Goal: Transaction & Acquisition: Purchase product/service

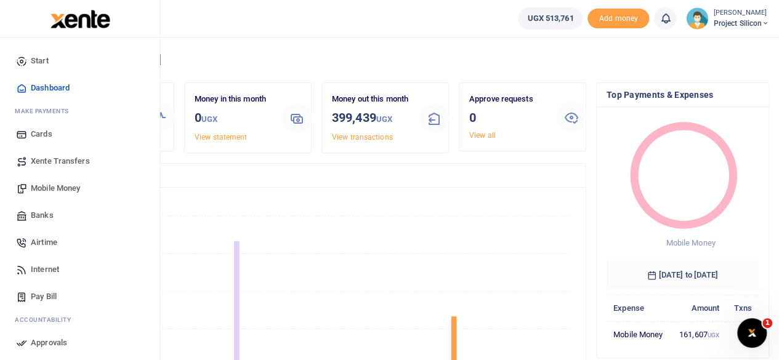
click at [58, 243] on link "Airtime" at bounding box center [80, 242] width 140 height 27
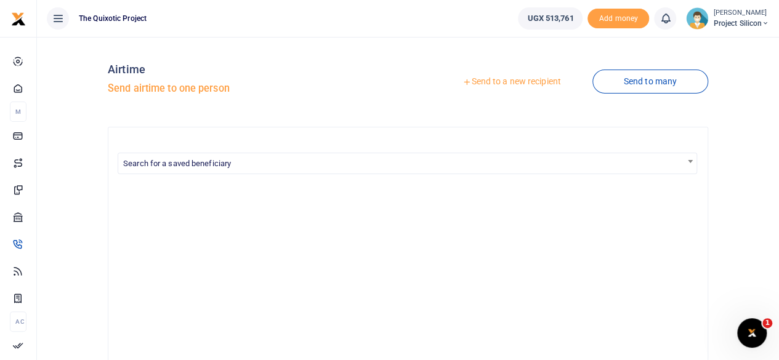
click at [496, 84] on link "Send to a new recipient" at bounding box center [511, 82] width 161 height 22
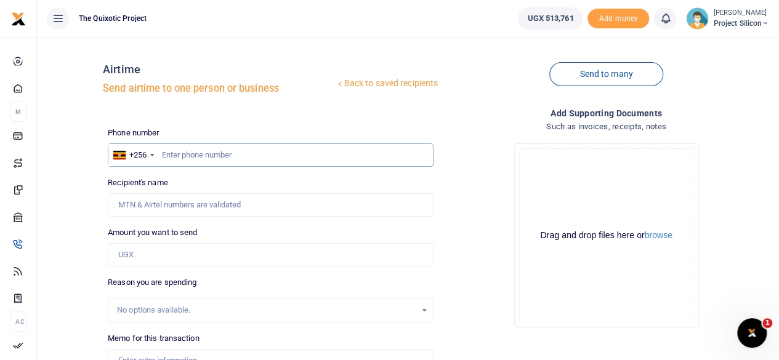
click at [252, 156] on input "text" at bounding box center [271, 154] width 326 height 23
type input "784854923"
type input "Rabecca Ahumuza"
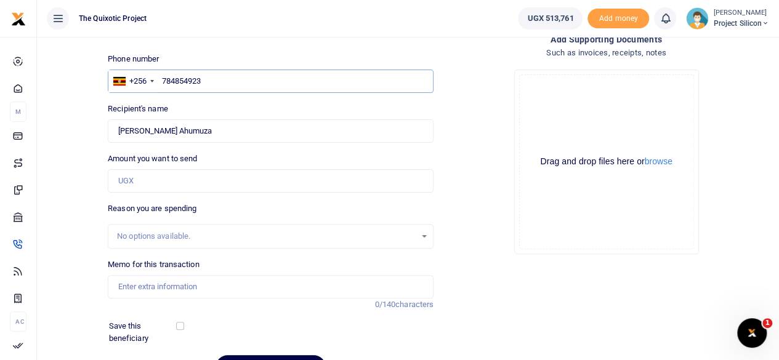
scroll to position [77, 0]
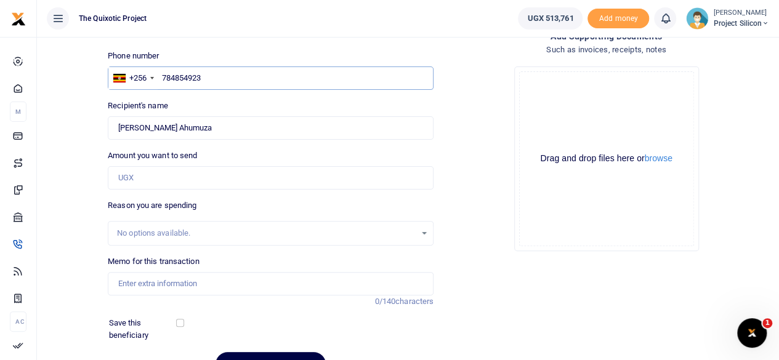
type input "784854923"
click at [343, 185] on input "Amount you want to send" at bounding box center [271, 177] width 326 height 23
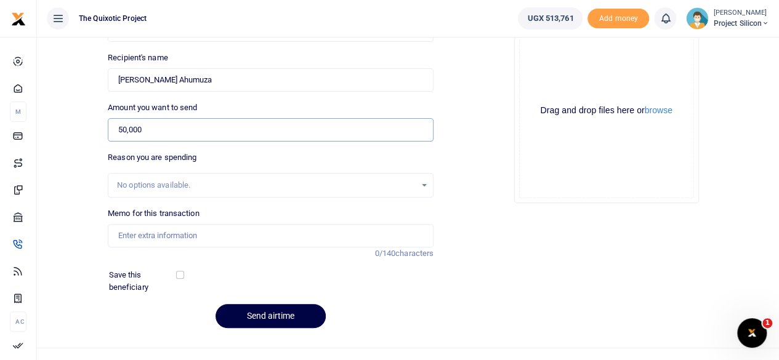
scroll to position [127, 0]
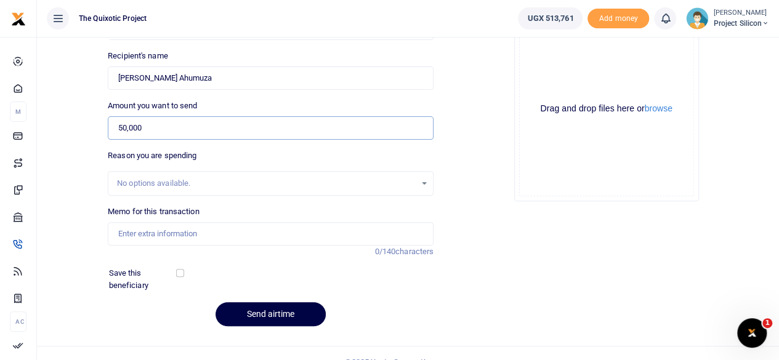
type input "50,000"
click at [262, 222] on input "Memo for this transaction" at bounding box center [271, 233] width 326 height 23
type input "Airtime for admin and Finance"
click at [278, 311] on button "Send airtime" at bounding box center [270, 314] width 110 height 24
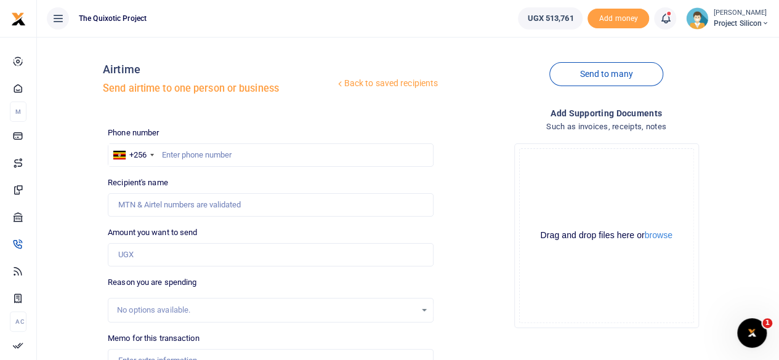
click at [660, 17] on icon at bounding box center [665, 19] width 12 height 14
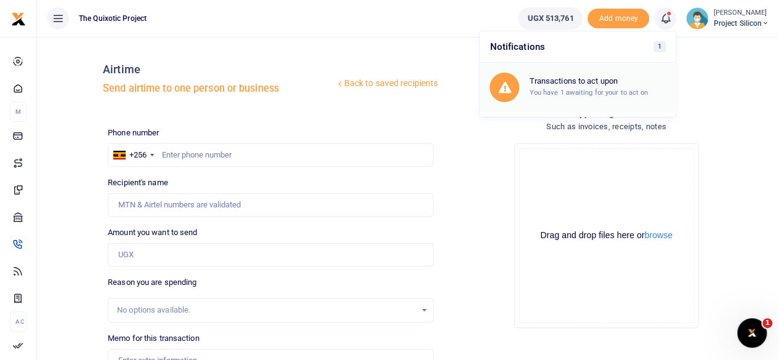
click at [600, 86] on div "Transactions to act upon You have 1 awaiting for your to act on" at bounding box center [597, 87] width 137 height 22
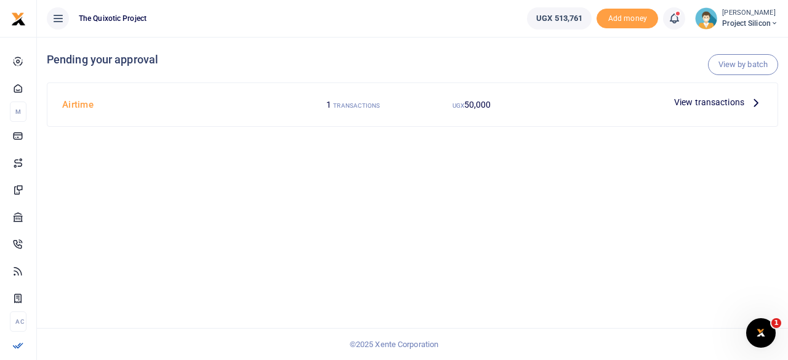
click at [758, 102] on icon at bounding box center [756, 102] width 14 height 14
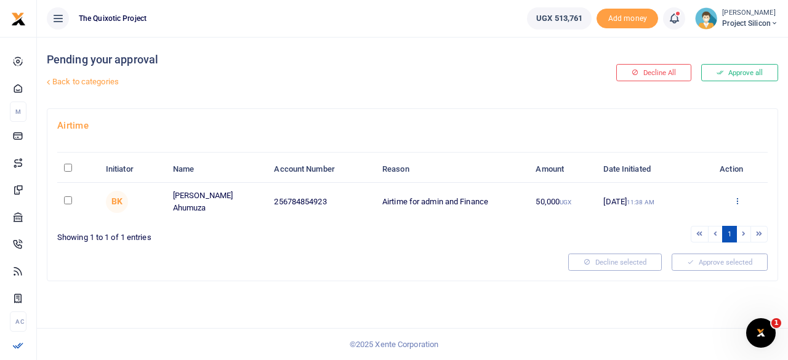
click at [737, 199] on icon at bounding box center [737, 200] width 8 height 9
click at [689, 225] on link "Approve" at bounding box center [691, 220] width 97 height 17
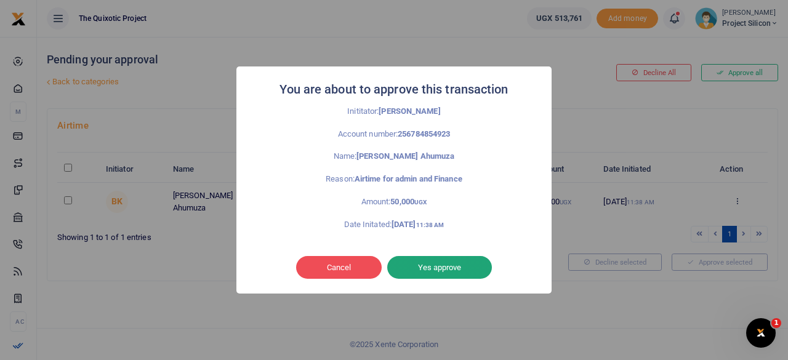
click at [459, 270] on button "Yes approve" at bounding box center [439, 267] width 105 height 23
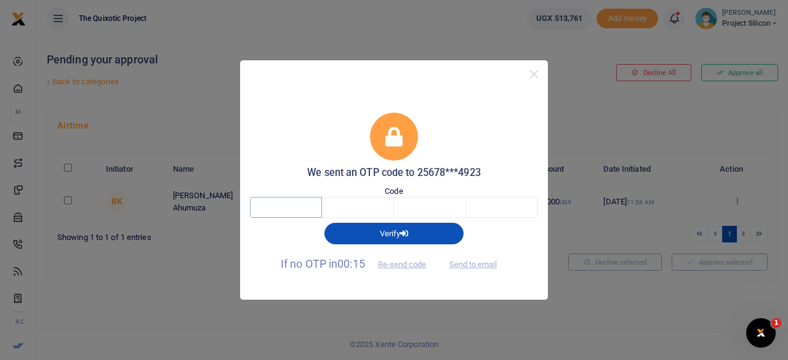
click at [315, 211] on input "text" at bounding box center [286, 207] width 72 height 21
type input "5"
type input "9"
type input "8"
type input "3"
